Goal: Task Accomplishment & Management: Complete application form

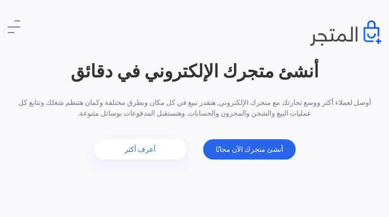
type input "zRpZIcJMnkRxoPKA"
type input "[EMAIL_ADDRESS][DOMAIN_NAME]"
type input "7328531845"
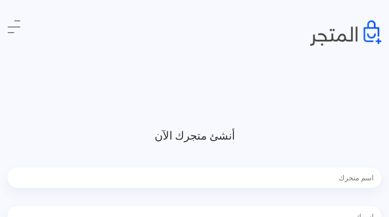
type input "MiQwLifa"
type input "CfSgYvMgNh"
type input "8491179628"
type input "iqikiwajo632@gmail.com"
